Goal: Information Seeking & Learning: Learn about a topic

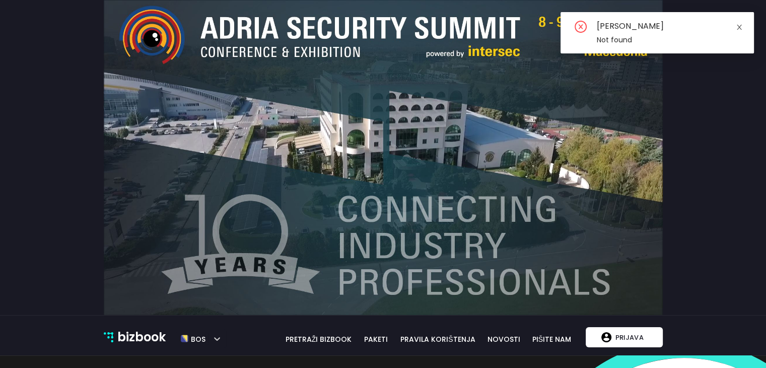
click at [739, 27] on icon "close" at bounding box center [739, 27] width 5 height 5
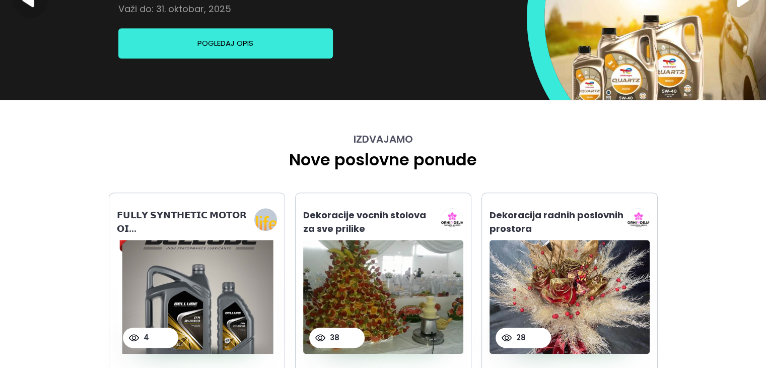
scroll to position [2290, 0]
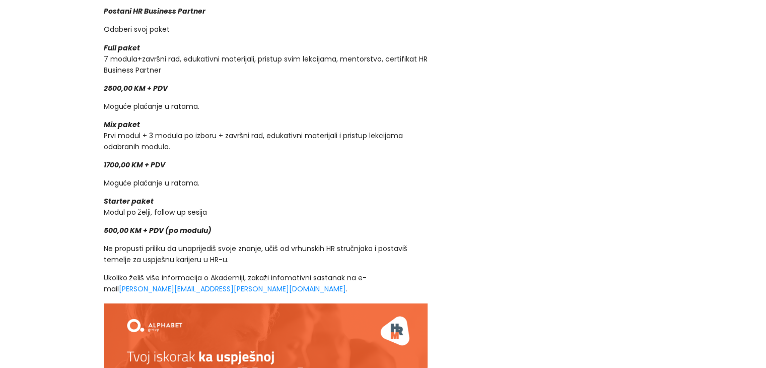
scroll to position [1580, 0]
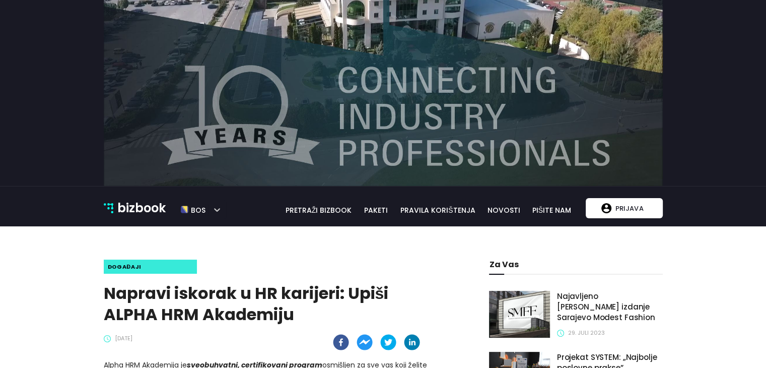
scroll to position [123, 0]
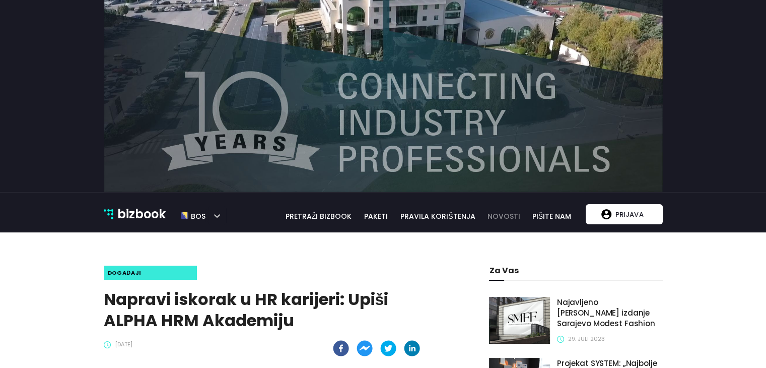
click at [500, 214] on link "novosti" at bounding box center [504, 216] width 44 height 11
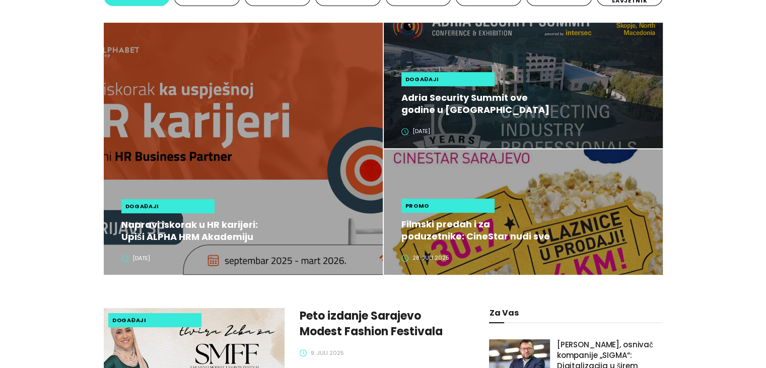
scroll to position [375, 0]
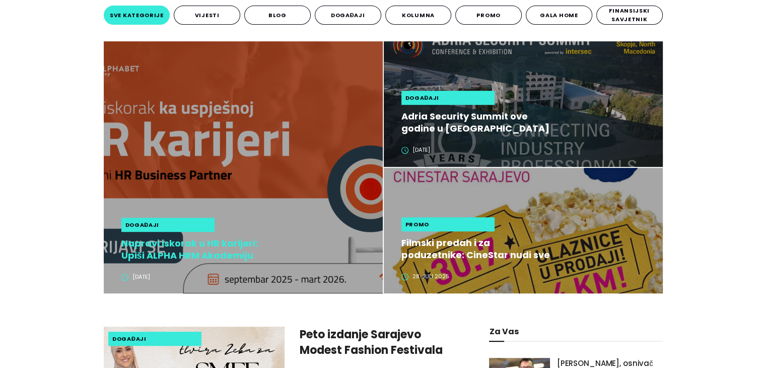
click at [199, 246] on h2 "Napravi iskorak u HR karijeri: Upiši ALPHA HRM Akademiju" at bounding box center [196, 249] width 151 height 24
